Goal: Complete application form

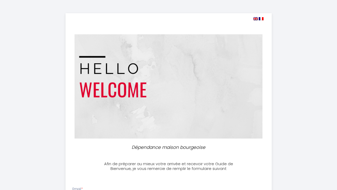
select select
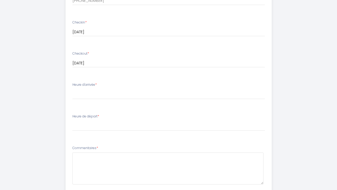
scroll to position [230, 0]
type input "[EMAIL_ADDRESS][DOMAIN_NAME]"
click at [73, 81] on label "Heure d'arrivée *" at bounding box center [84, 83] width 24 height 5
click at [94, 81] on label "Heure d'arrivée *" at bounding box center [84, 83] width 24 height 5
click at [96, 81] on label "Heure d'arrivée *" at bounding box center [84, 83] width 24 height 5
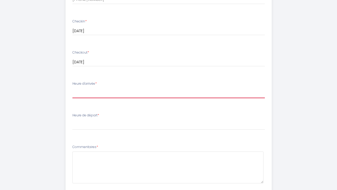
select select "17:00"
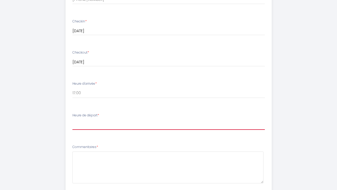
select select "09:00"
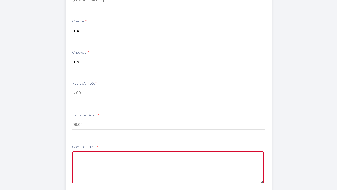
click at [84, 156] on textarea at bounding box center [167, 168] width 191 height 32
click at [88, 153] on textarea "Hello, we will be driving to our accomodation after visiting [GEOGRAPHIC_DATA] …" at bounding box center [167, 168] width 191 height 32
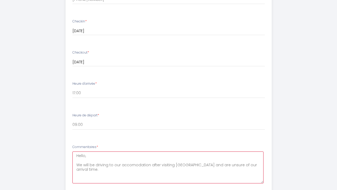
type textarea "Hello, We will be driving to our accomodation after visiting [GEOGRAPHIC_DATA] …"
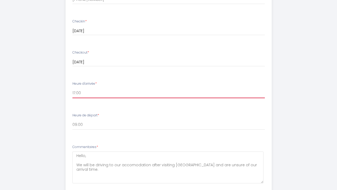
select select "18:30"
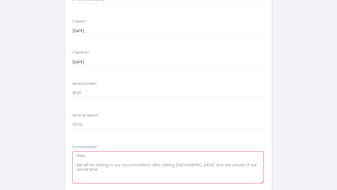
click at [90, 168] on textarea "Hello, We will be driving to our accomodation after visiting [GEOGRAPHIC_DATA] …" at bounding box center [167, 168] width 191 height 32
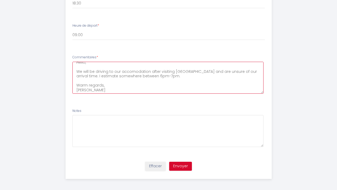
scroll to position [320, 0]
type textarea "Hello, We will be driving to our accomodation after visiting [GEOGRAPHIC_DATA] …"
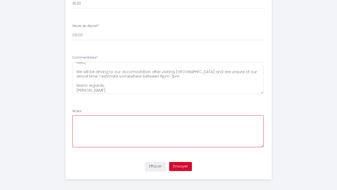
click at [99, 122] on textarea at bounding box center [167, 132] width 191 height 32
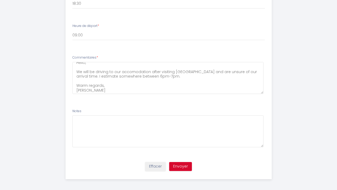
click at [180, 164] on button "Envoyer" at bounding box center [180, 166] width 23 height 9
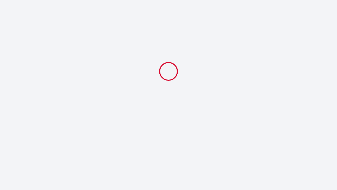
select select "18:30"
select select "09:00"
